Goal: Task Accomplishment & Management: Complete application form

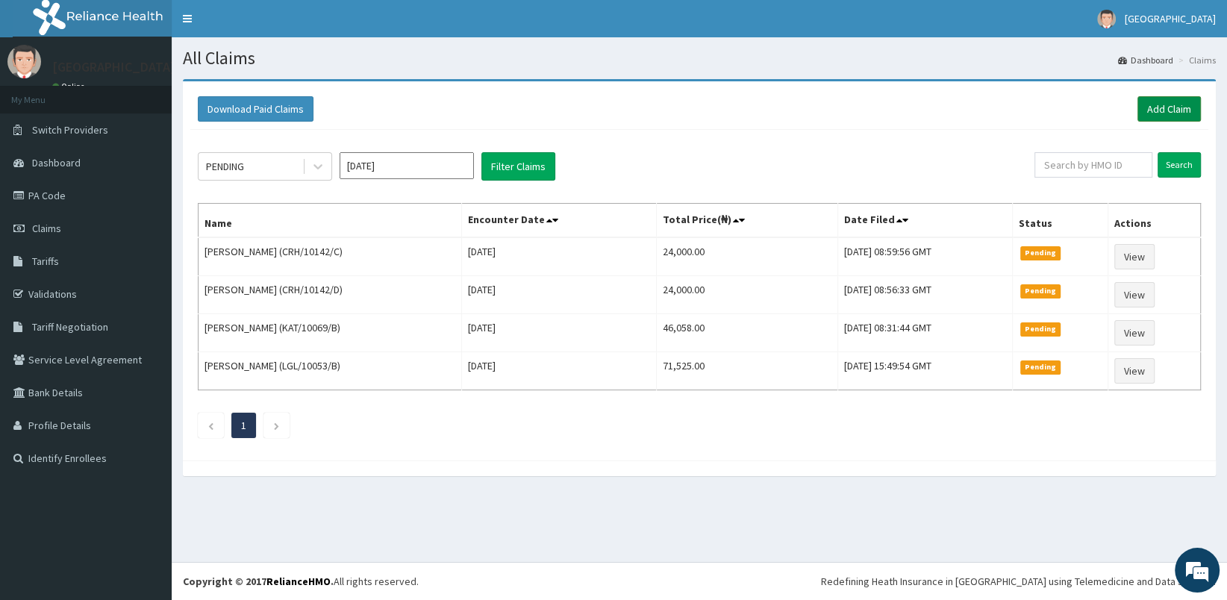
click at [1175, 110] on link "Add Claim" at bounding box center [1168, 108] width 63 height 25
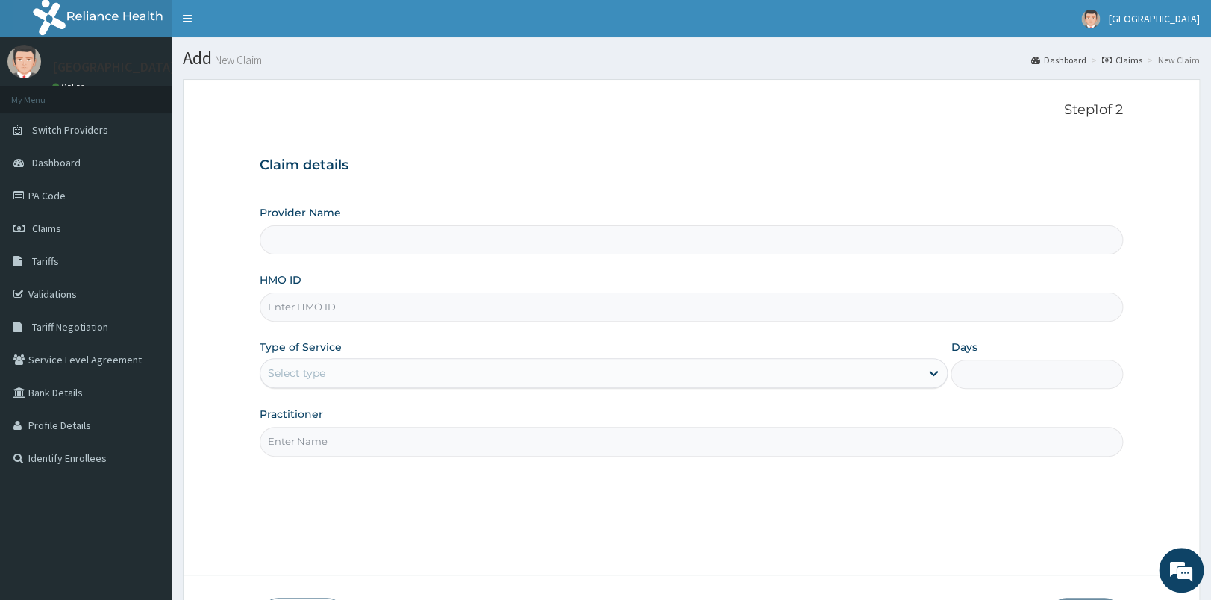
click at [446, 308] on input "HMO ID" at bounding box center [691, 307] width 863 height 29
type input "[GEOGRAPHIC_DATA]"
type input "RMB/10083/A"
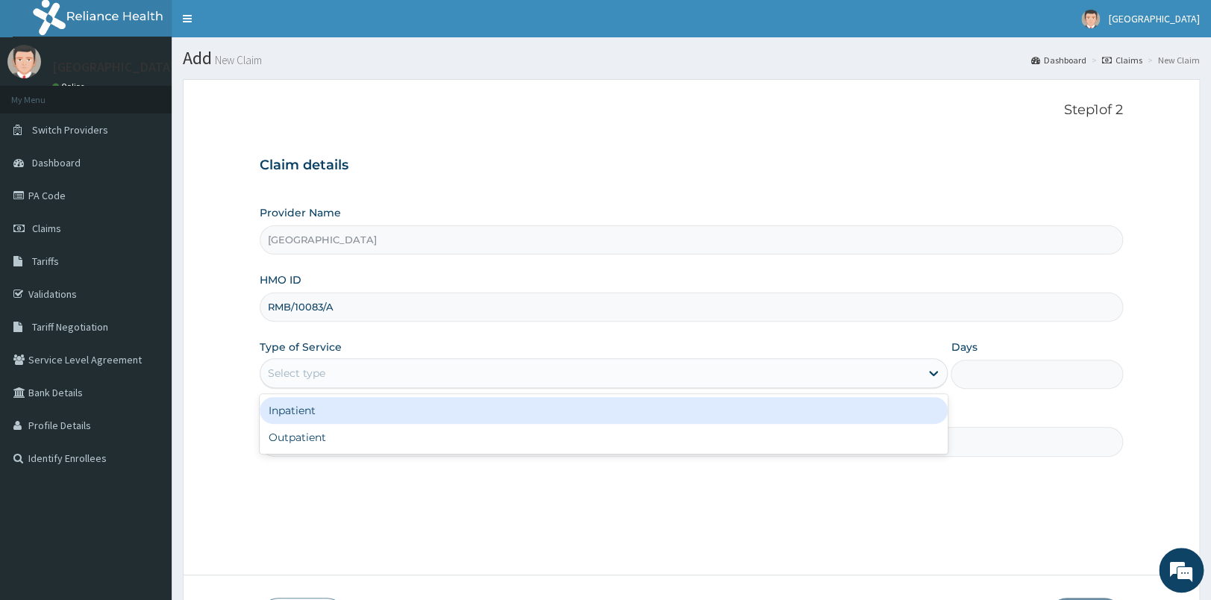
click at [355, 375] on div "Select type" at bounding box center [590, 373] width 660 height 24
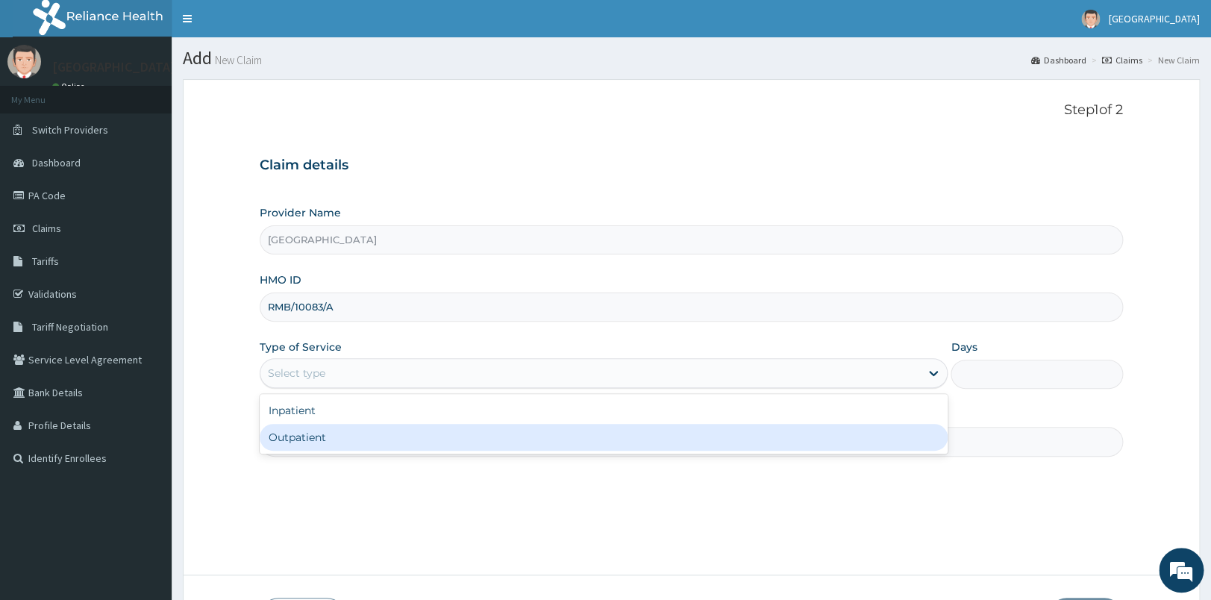
click at [328, 441] on div "Outpatient" at bounding box center [604, 437] width 688 height 27
type input "1"
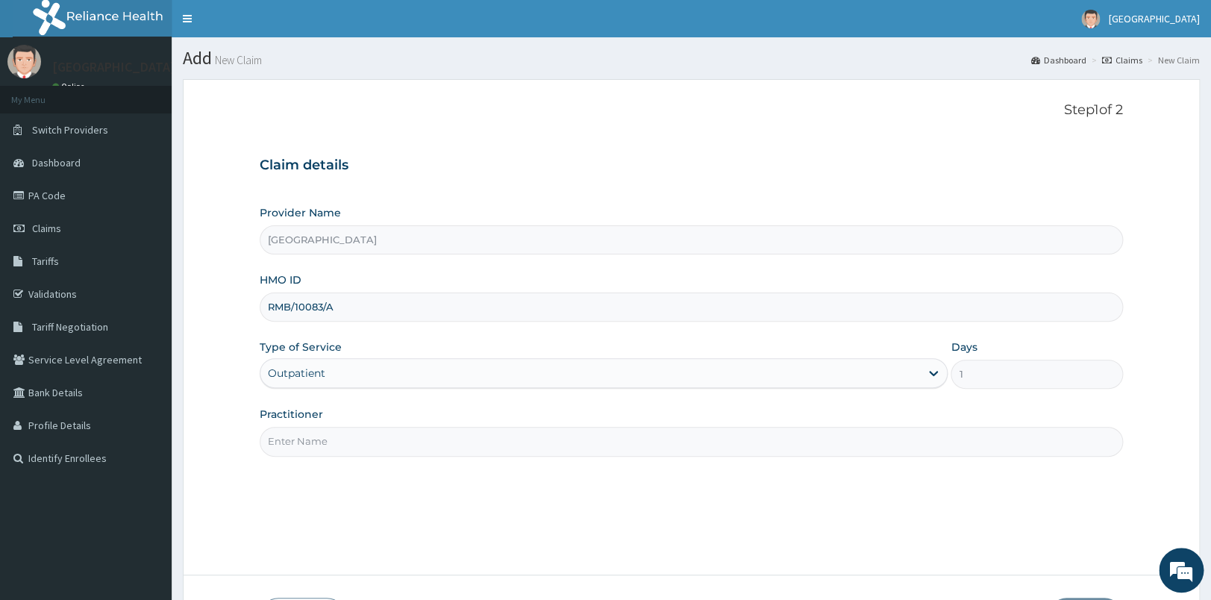
click at [327, 443] on input "Practitioner" at bounding box center [691, 441] width 863 height 29
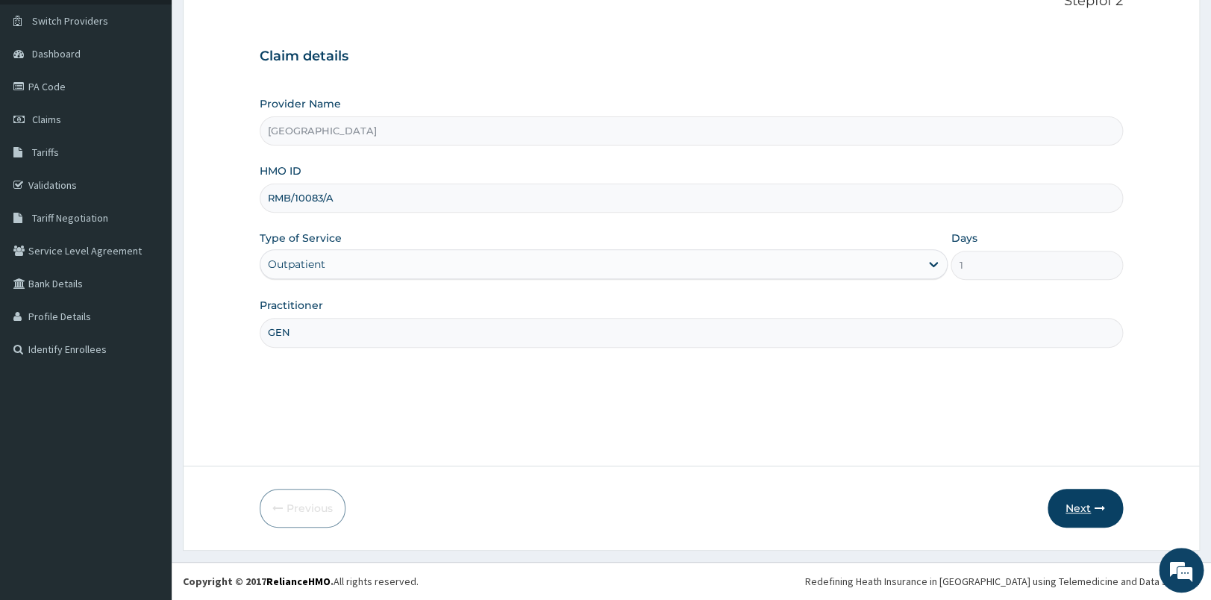
type input "GEN"
click at [1078, 507] on button "Next" at bounding box center [1085, 508] width 75 height 39
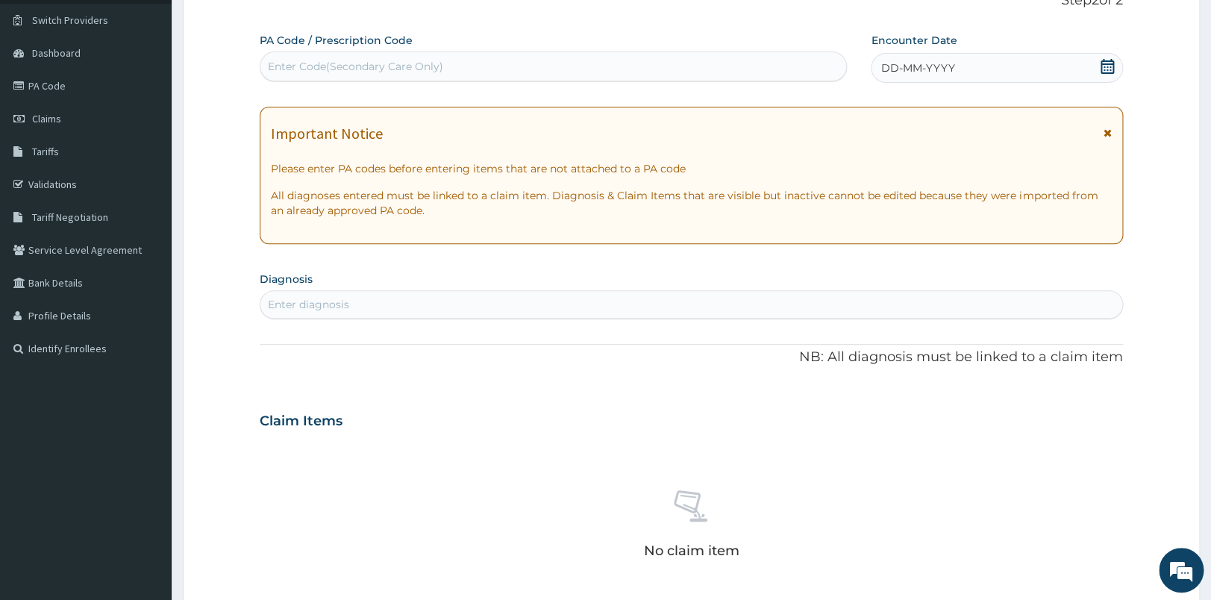
scroll to position [0, 0]
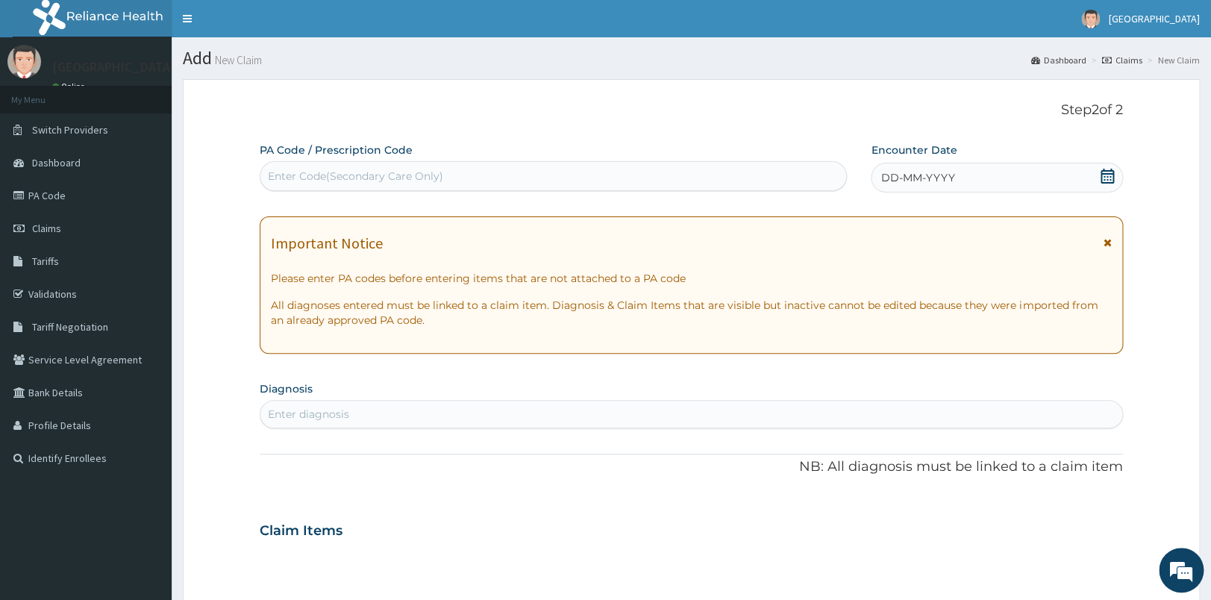
click at [286, 172] on div "Enter Code(Secondary Care Only)" at bounding box center [355, 176] width 175 height 15
type input "PA/BE94A5"
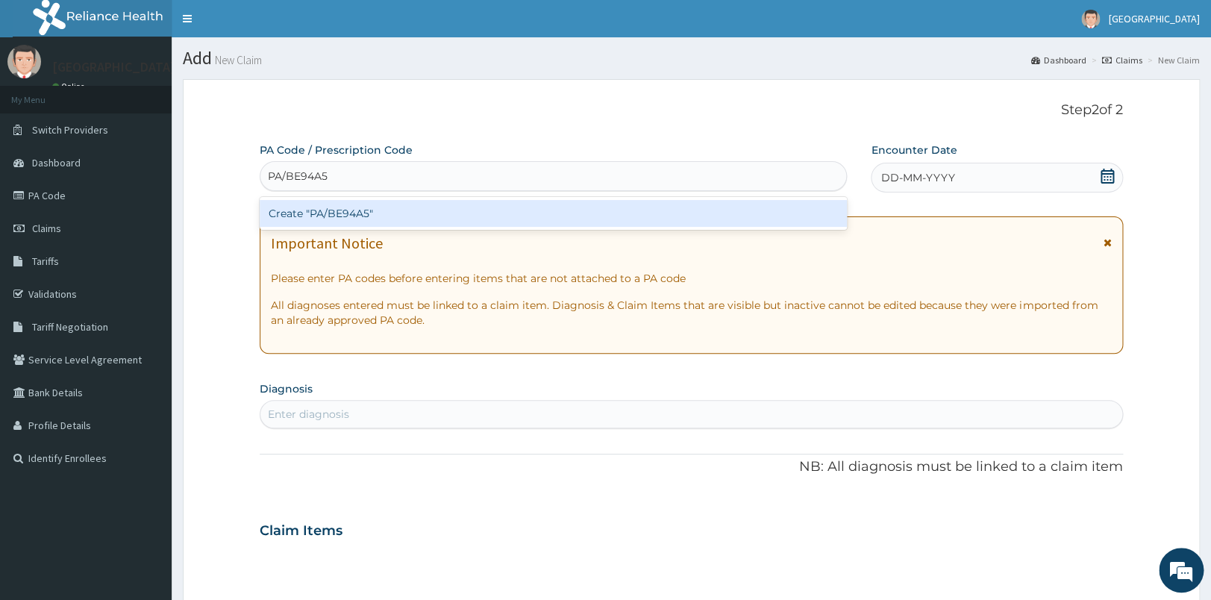
click at [340, 222] on div "Create "PA/BE94A5"" at bounding box center [553, 213] width 587 height 27
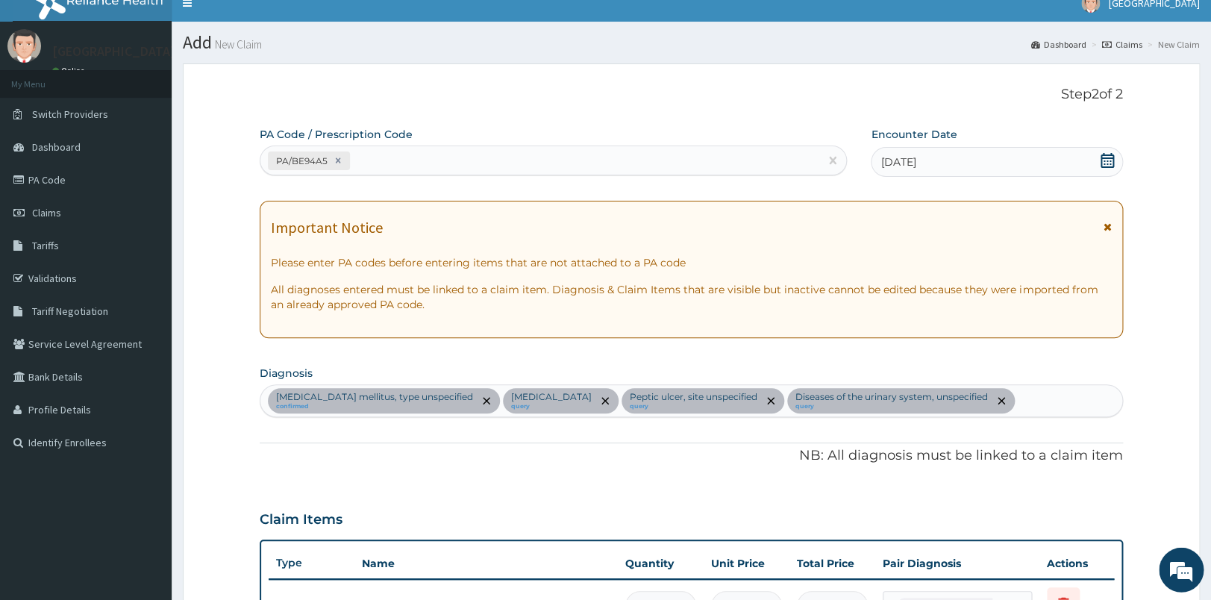
scroll to position [8, 0]
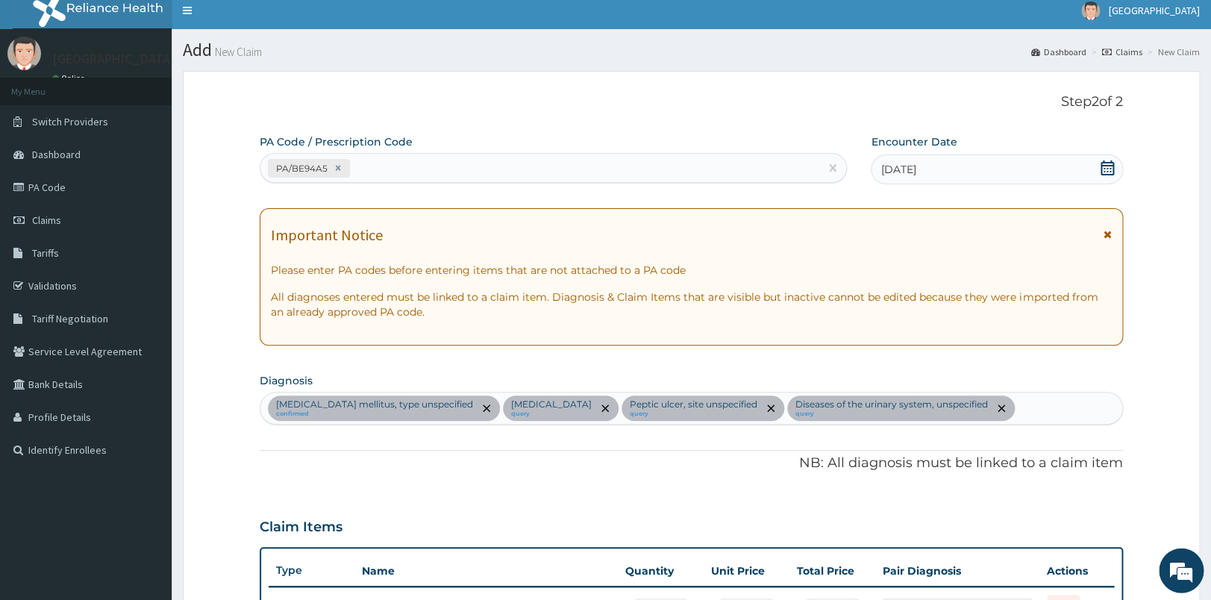
click at [451, 166] on div "PA/BE94A5" at bounding box center [539, 168] width 559 height 25
type input "PA/ABC8E9"
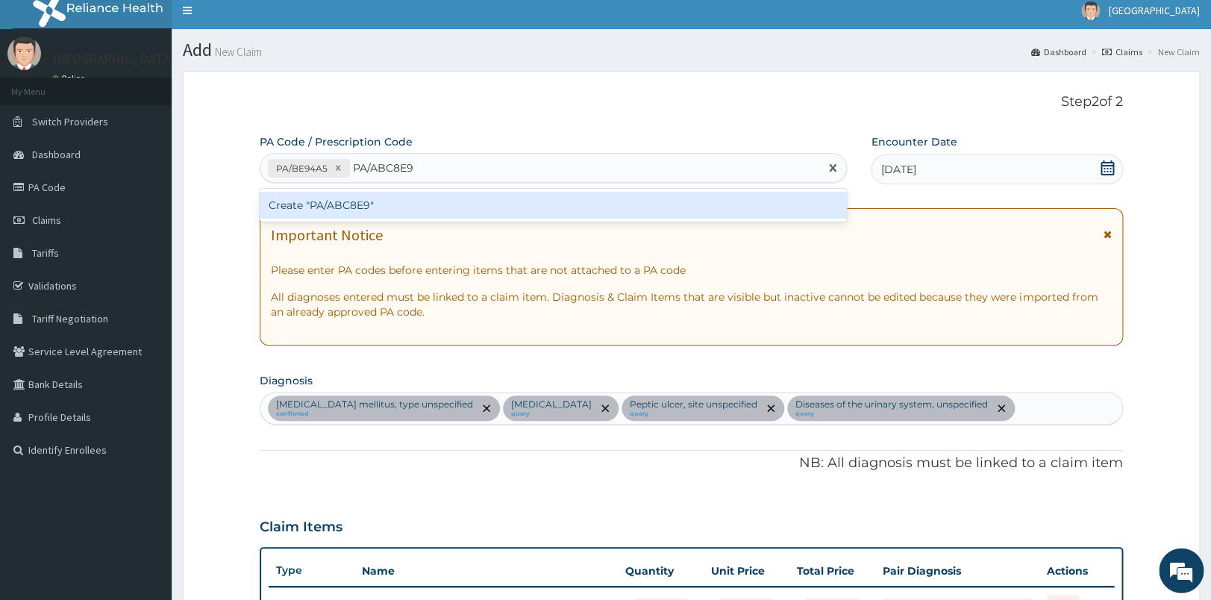
click at [417, 202] on div "Create "PA/ABC8E9"" at bounding box center [553, 205] width 587 height 27
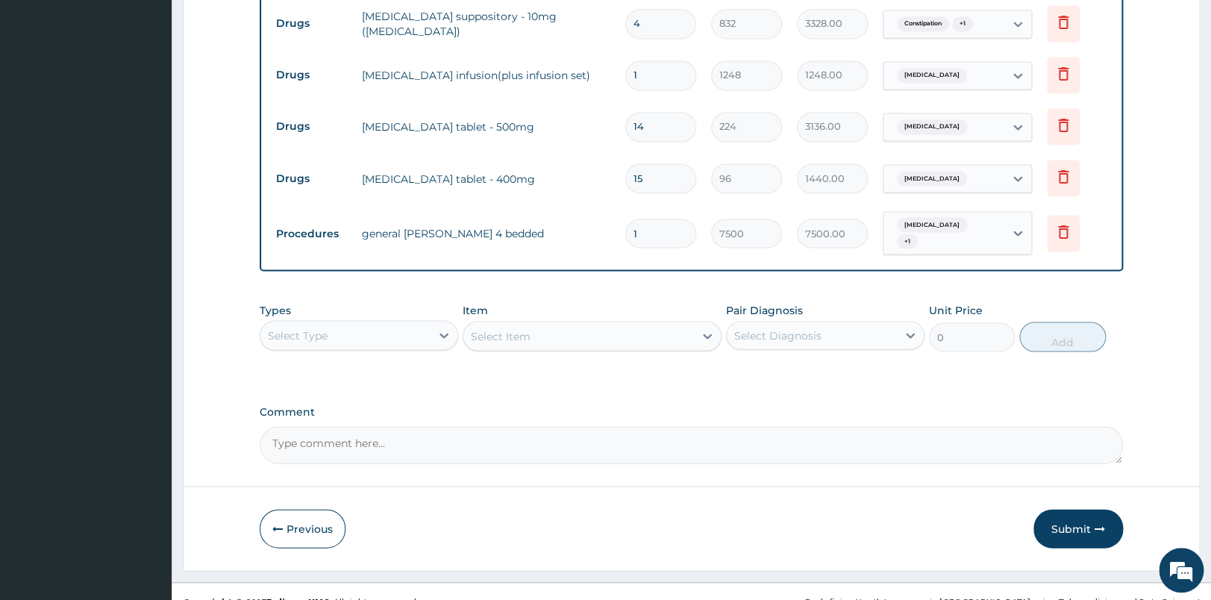
scroll to position [1072, 0]
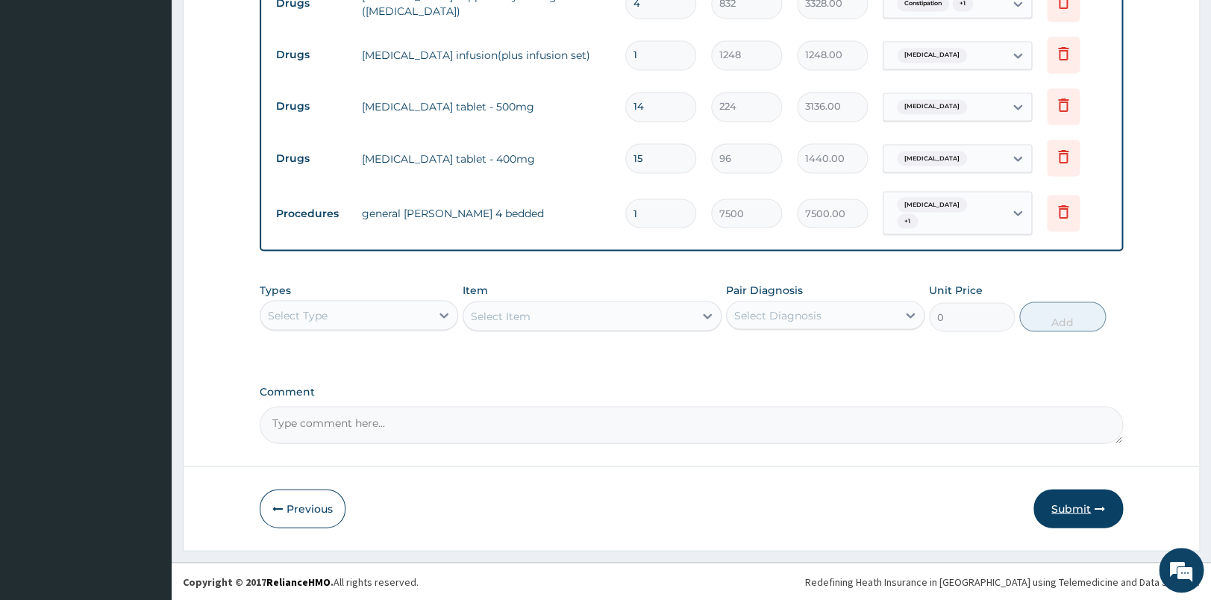
click at [1071, 507] on button "Submit" at bounding box center [1079, 508] width 90 height 39
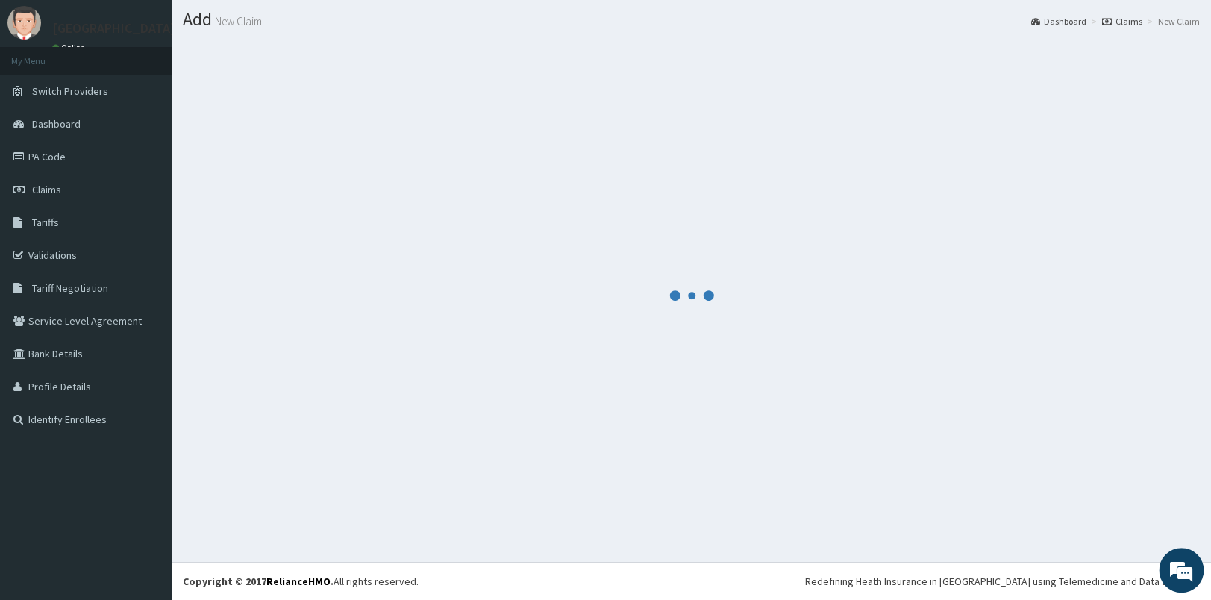
scroll to position [39, 0]
